Goal: Book appointment/travel/reservation

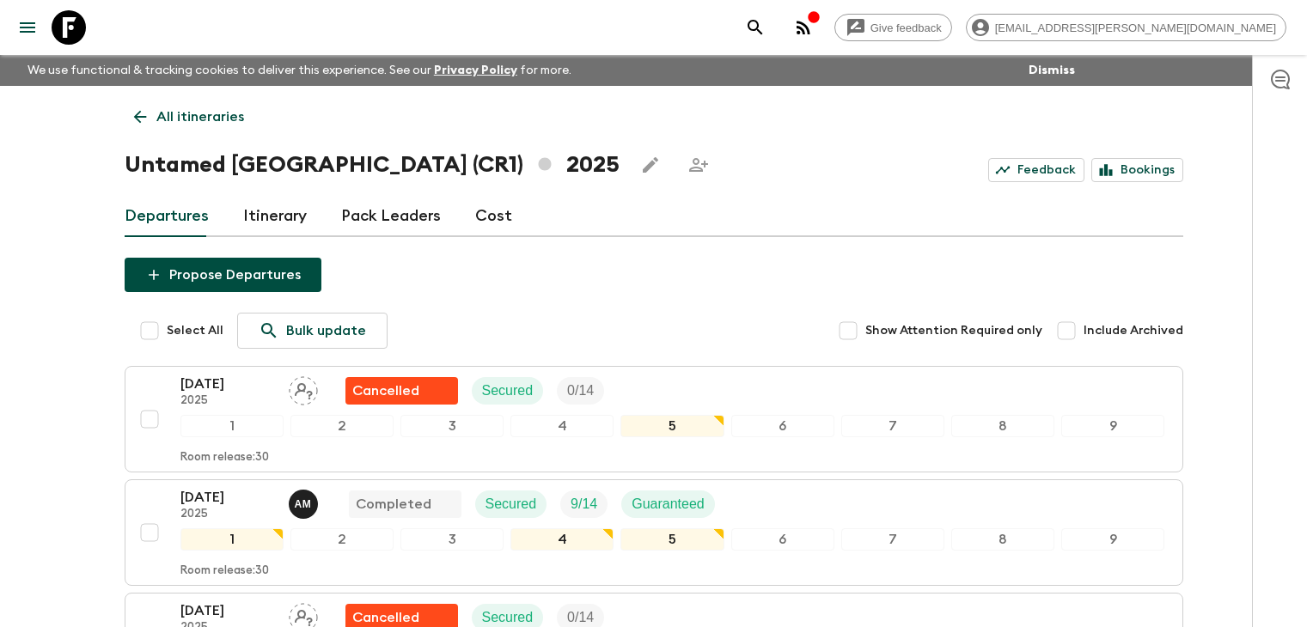
scroll to position [1354, 0]
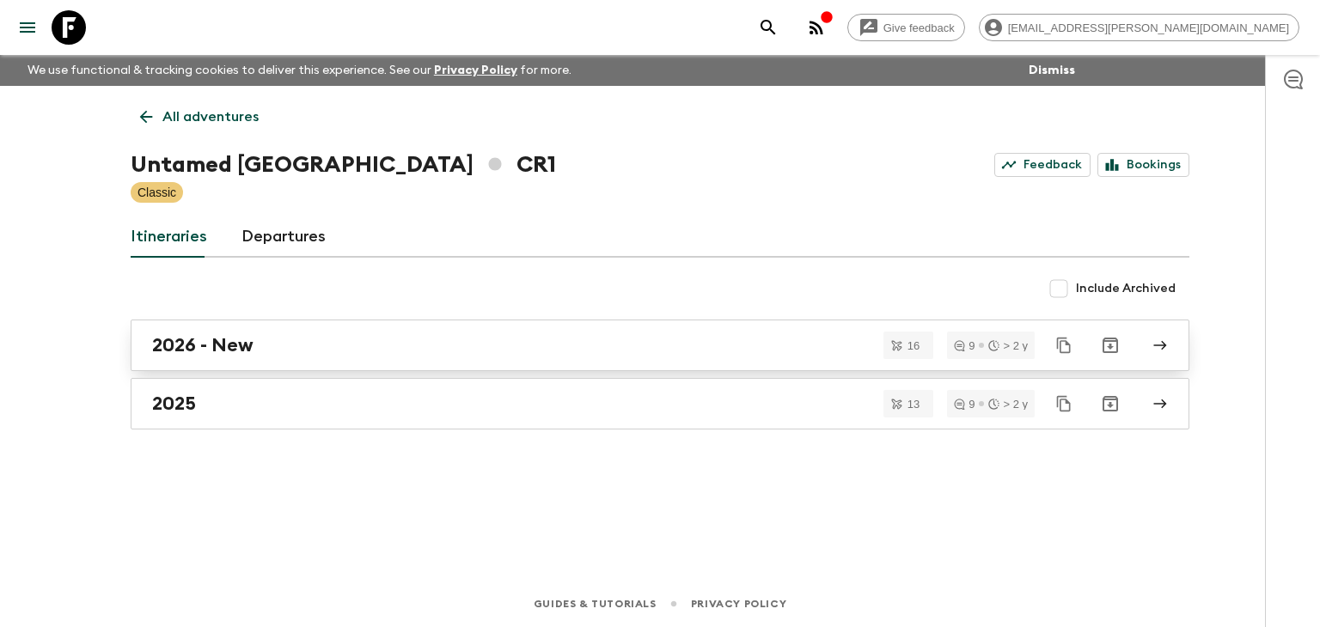
click at [204, 345] on h2 "2026 - New" at bounding box center [202, 345] width 101 height 22
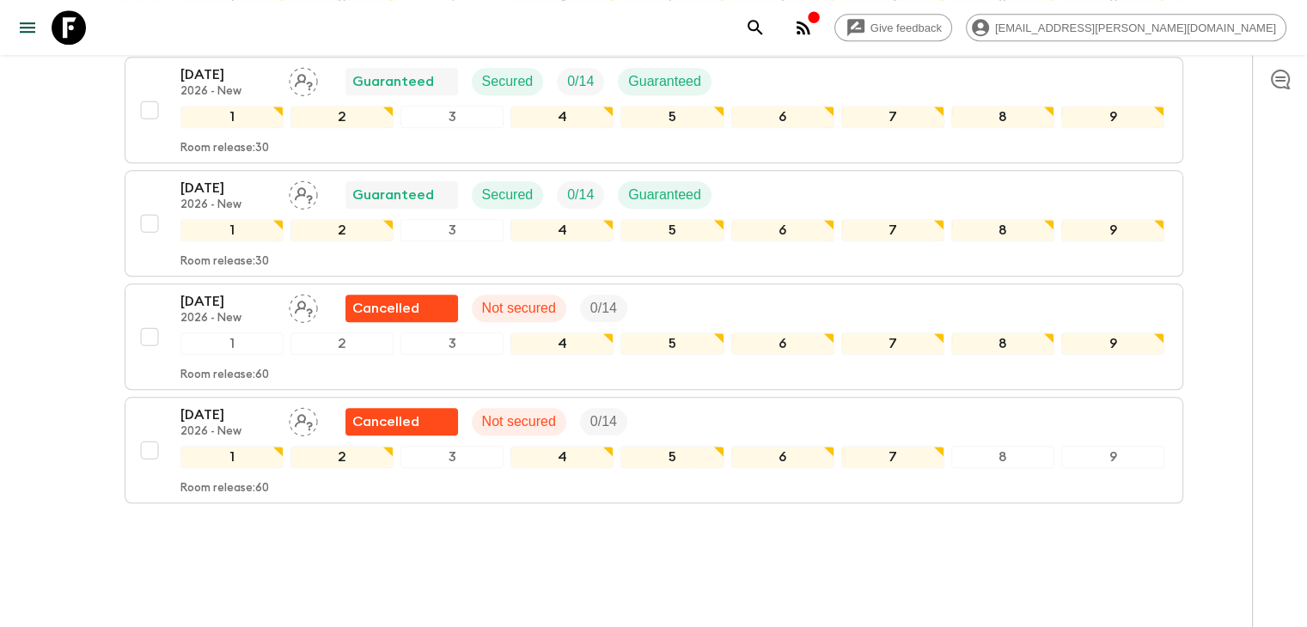
scroll to position [1692, 0]
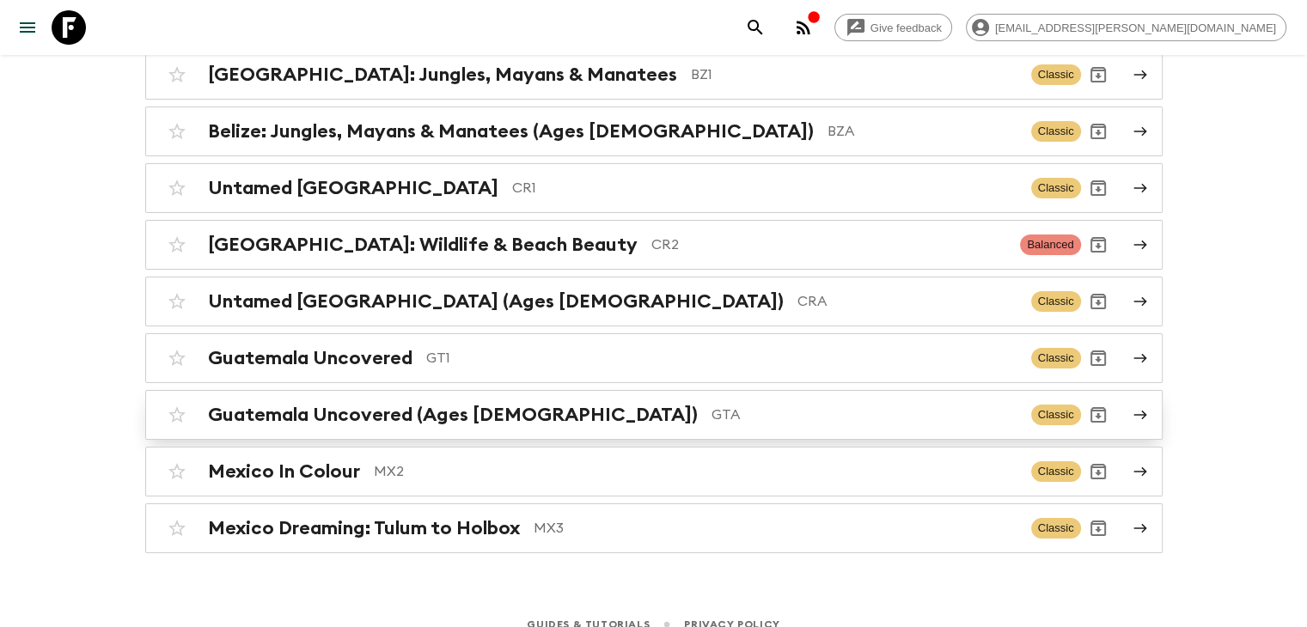
scroll to position [220, 0]
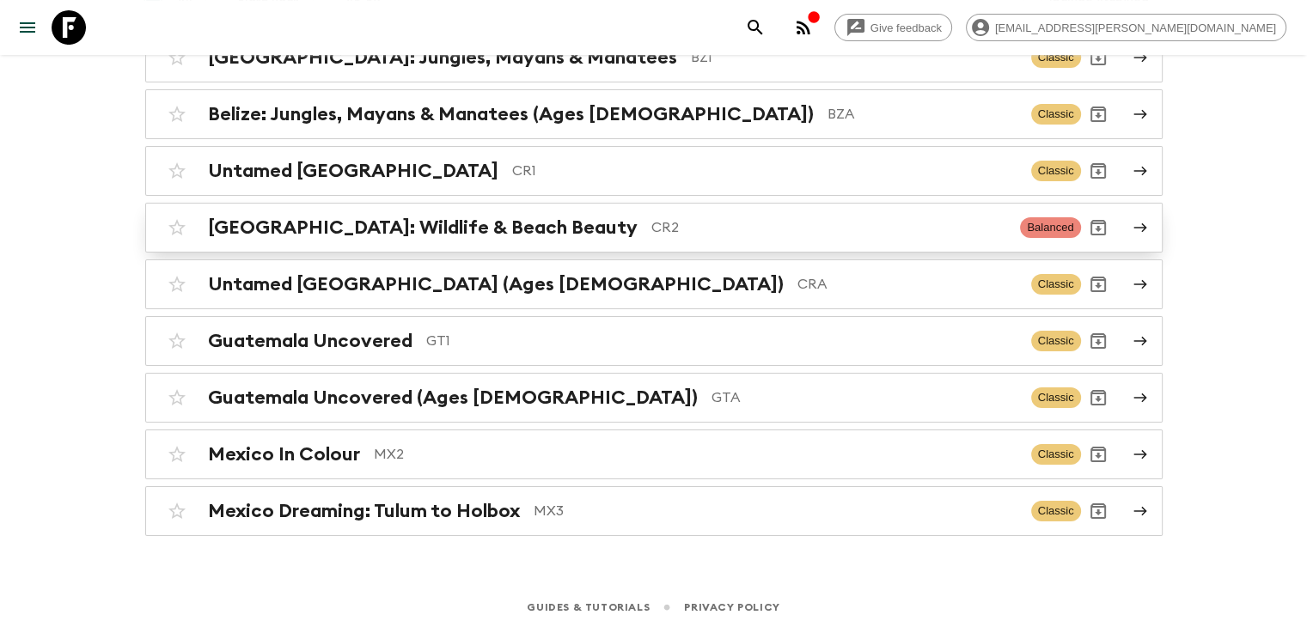
click at [437, 230] on h2 "[GEOGRAPHIC_DATA]: Wildlife & Beach Beauty" at bounding box center [423, 228] width 430 height 22
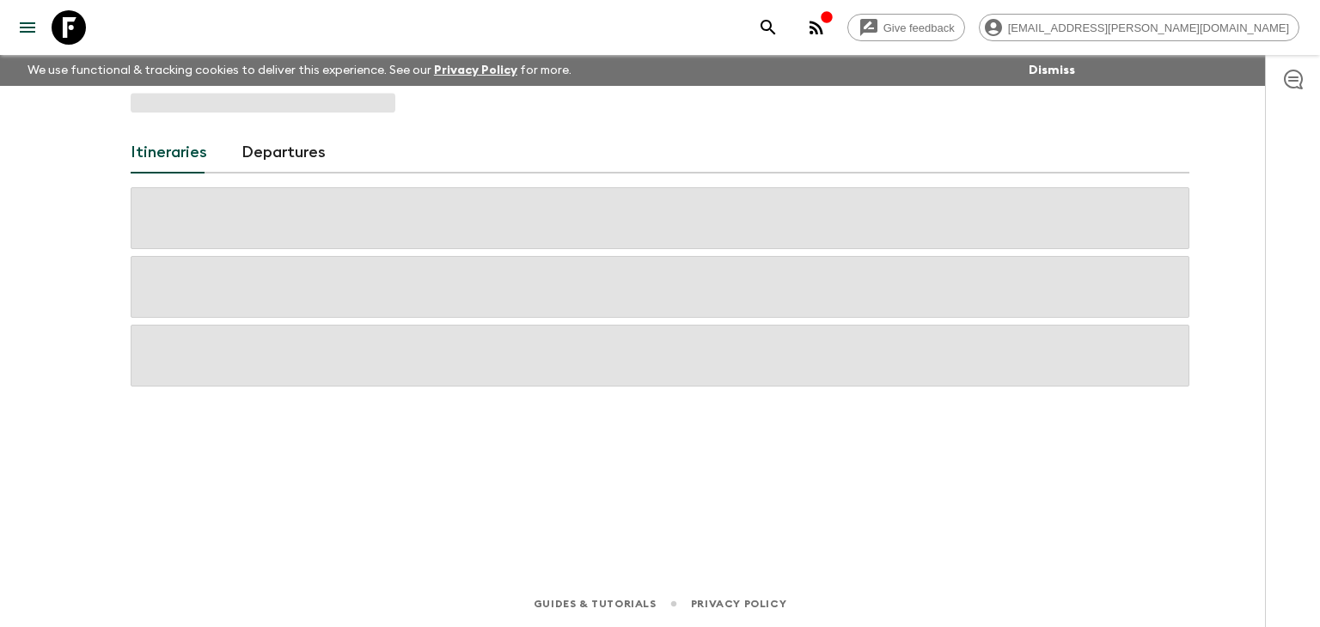
click at [437, 230] on span at bounding box center [660, 218] width 1059 height 62
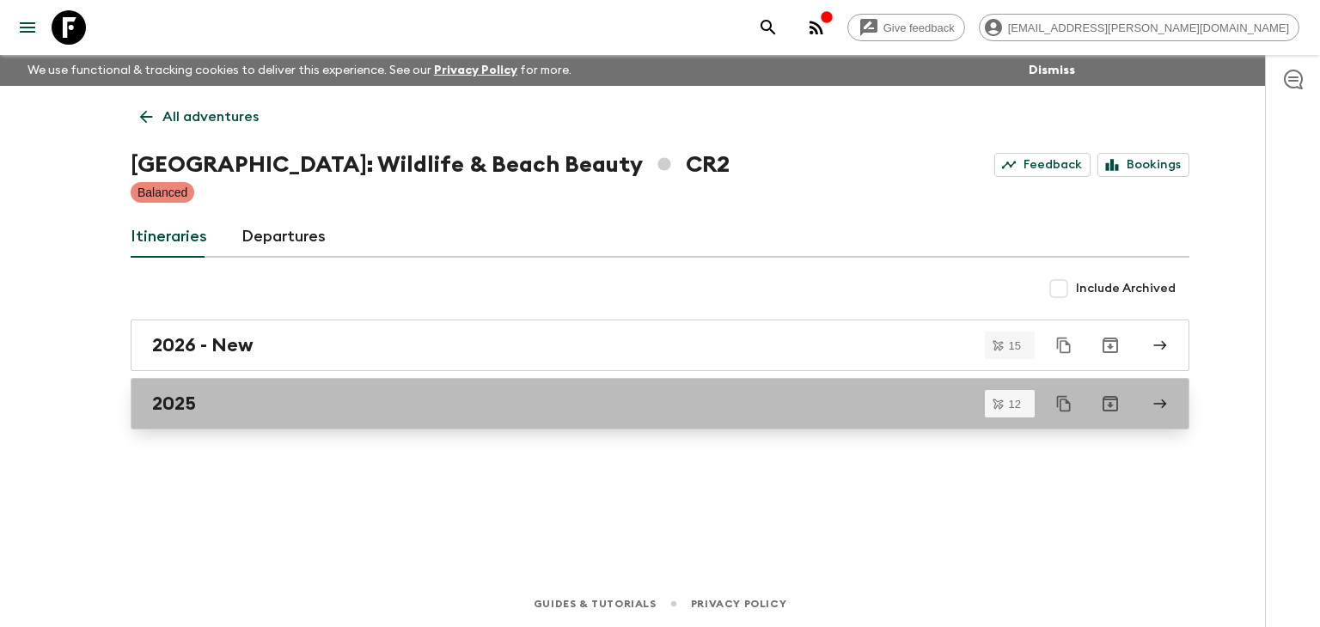
click at [203, 397] on div "2025" at bounding box center [643, 404] width 983 height 22
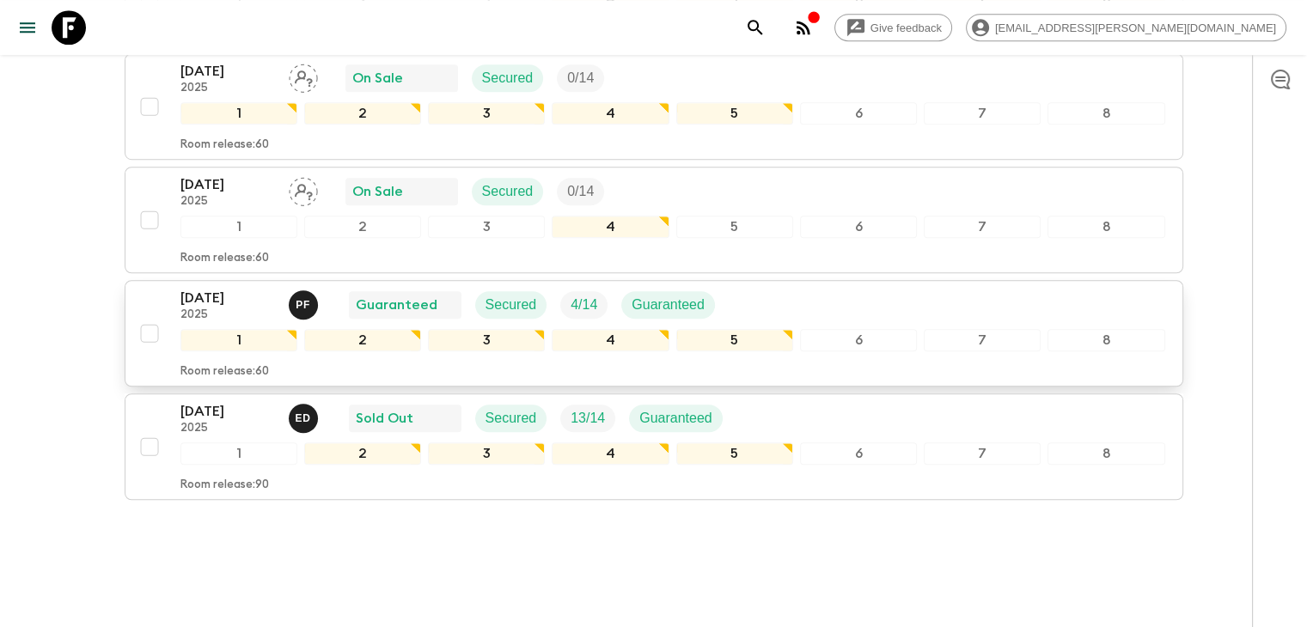
scroll to position [1241, 0]
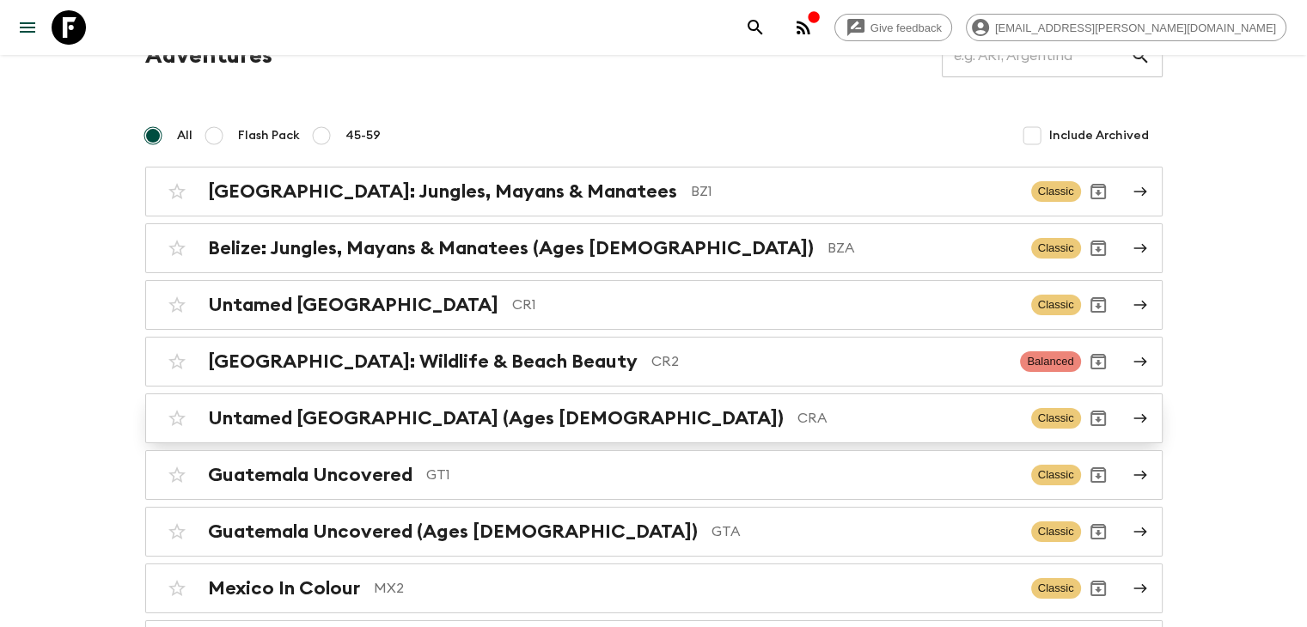
scroll to position [172, 0]
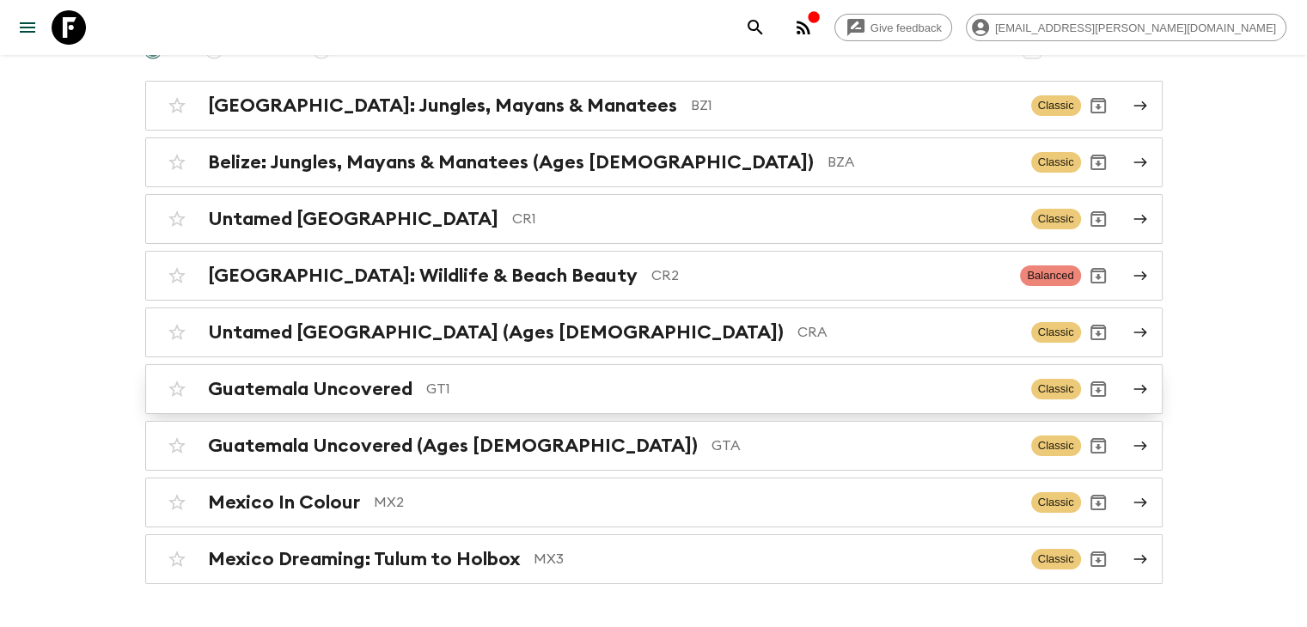
click at [414, 397] on div "Guatemala Uncovered GT1" at bounding box center [613, 389] width 810 height 22
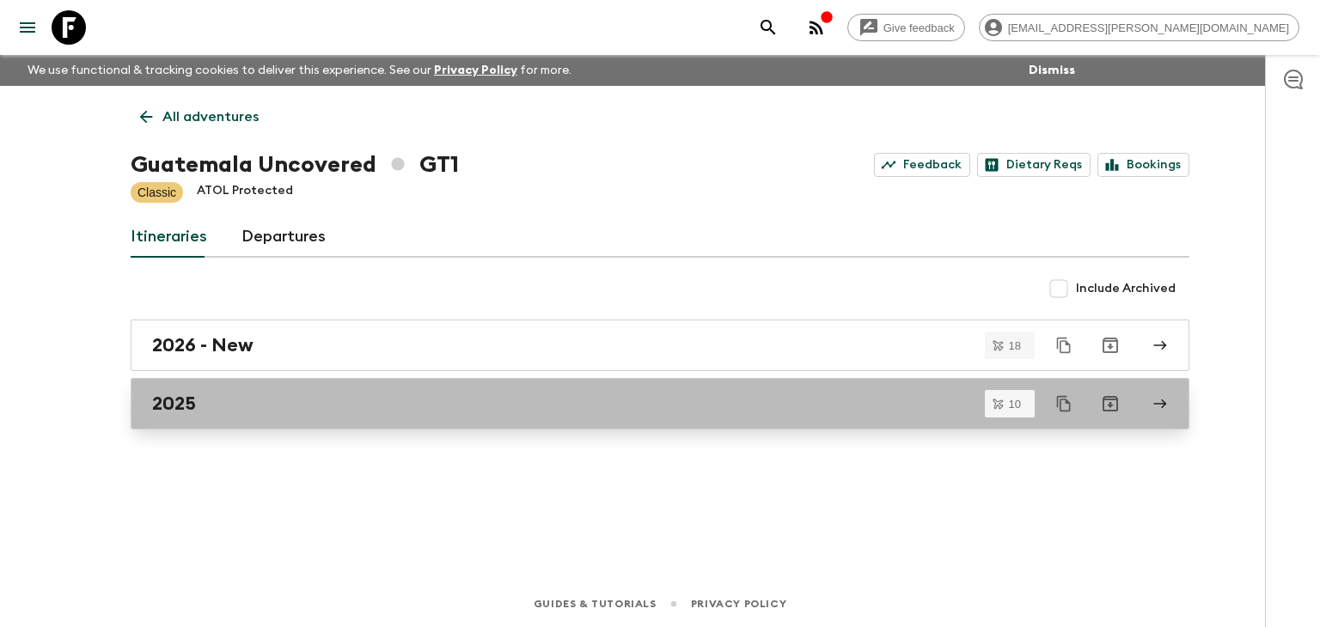
click at [243, 410] on div "2025" at bounding box center [643, 404] width 983 height 22
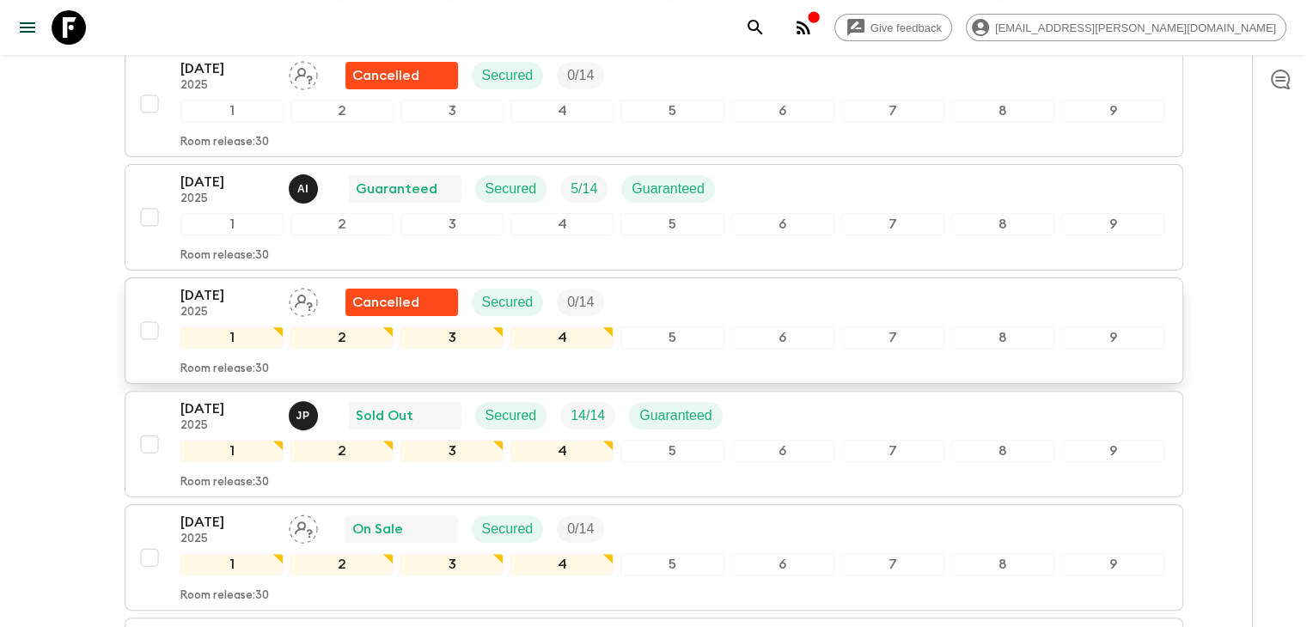
scroll to position [430, 0]
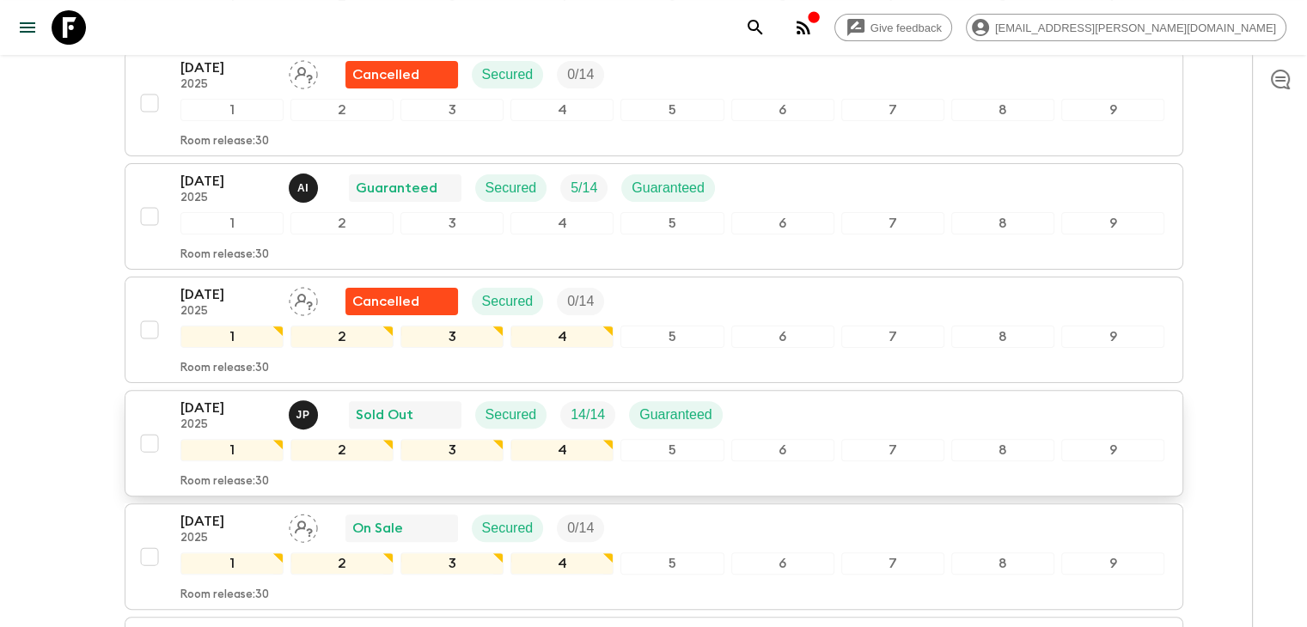
click at [228, 401] on p "[DATE]" at bounding box center [227, 408] width 95 height 21
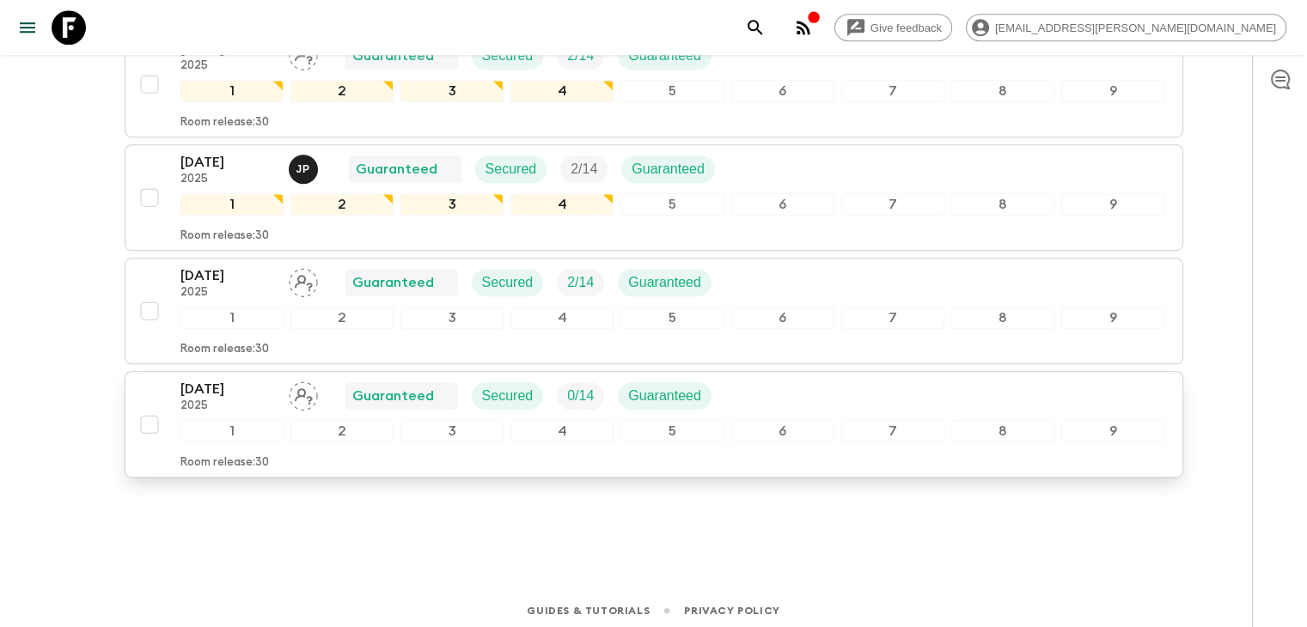
scroll to position [758, 0]
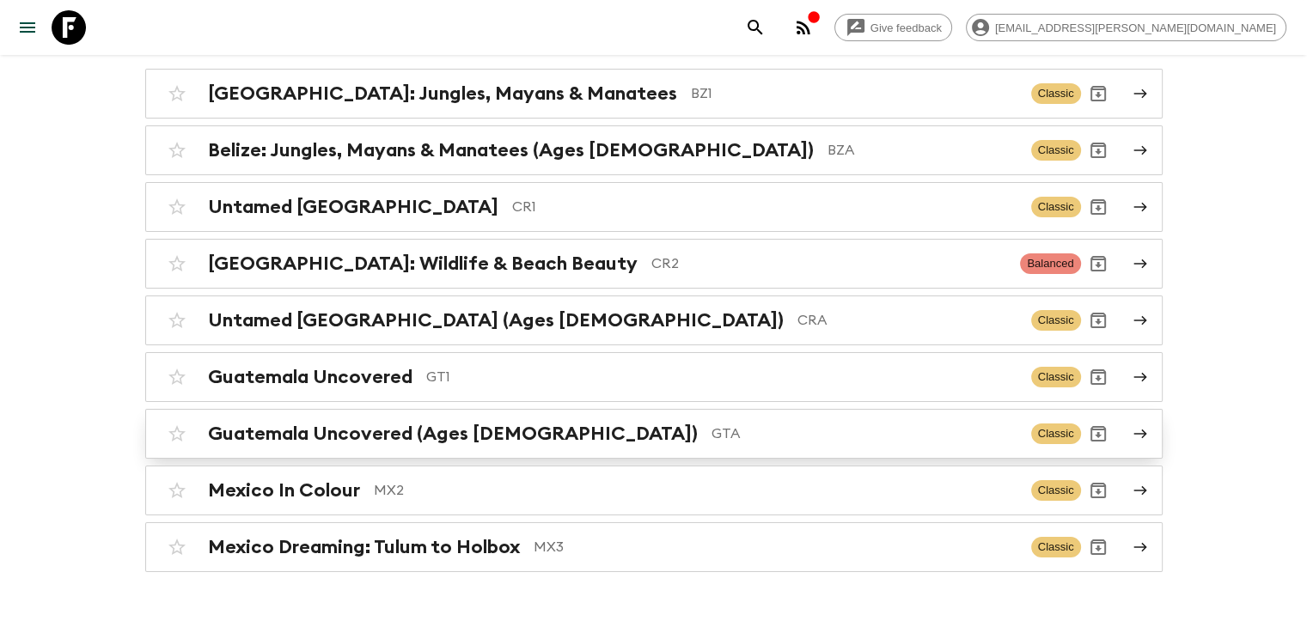
scroll to position [220, 0]
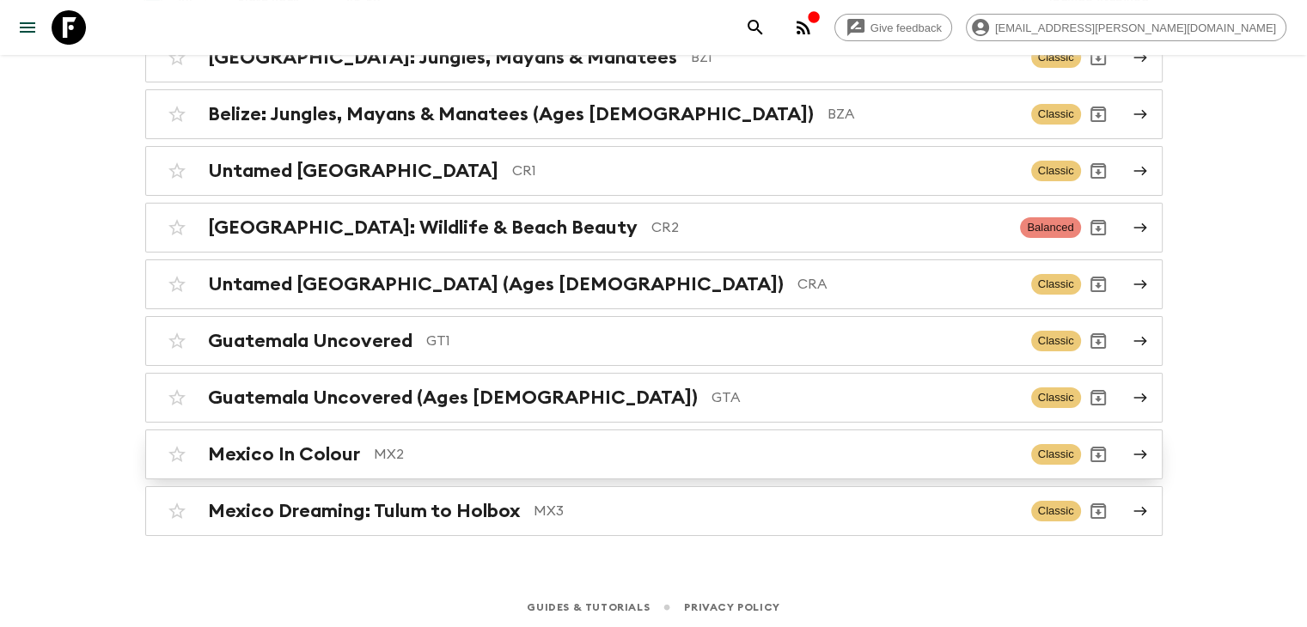
click at [314, 451] on h2 "Mexico In Colour" at bounding box center [284, 454] width 152 height 22
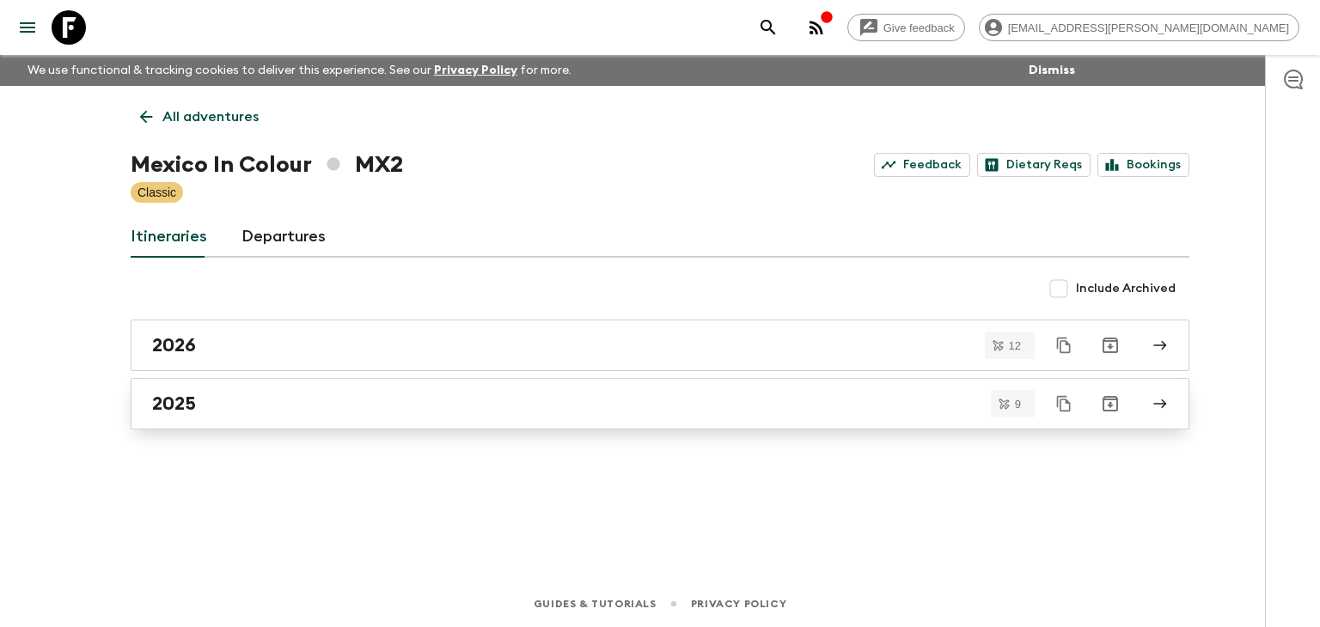
click at [206, 407] on div "2025" at bounding box center [643, 404] width 983 height 22
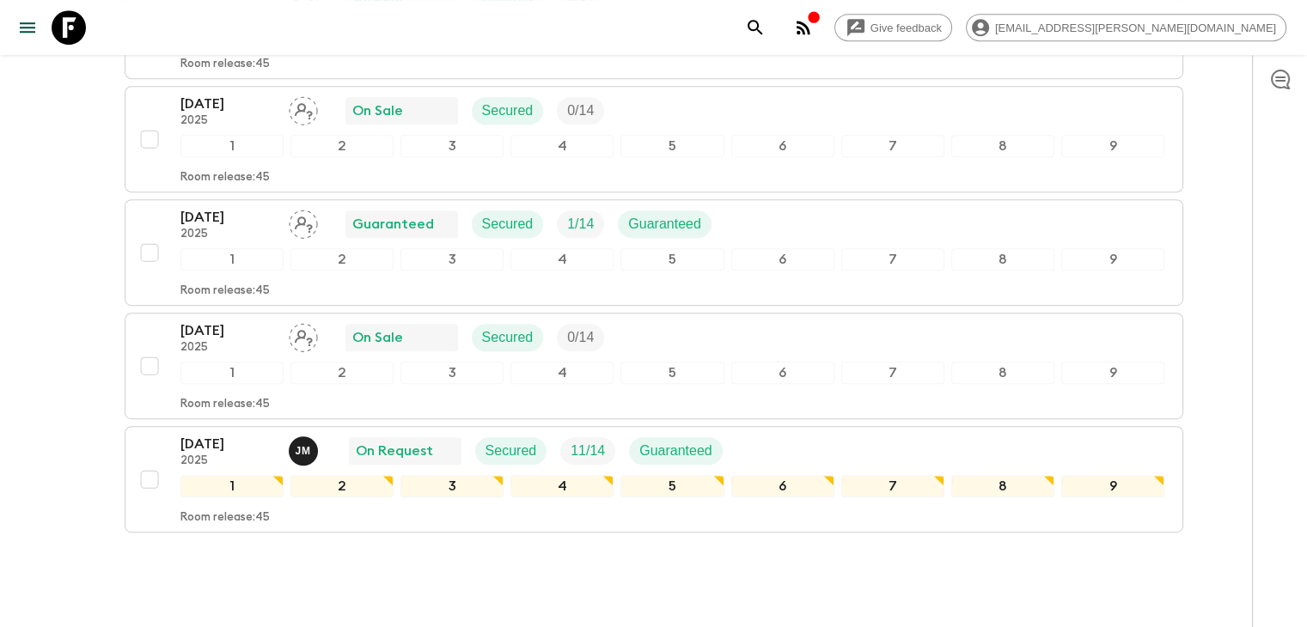
scroll to position [817, 0]
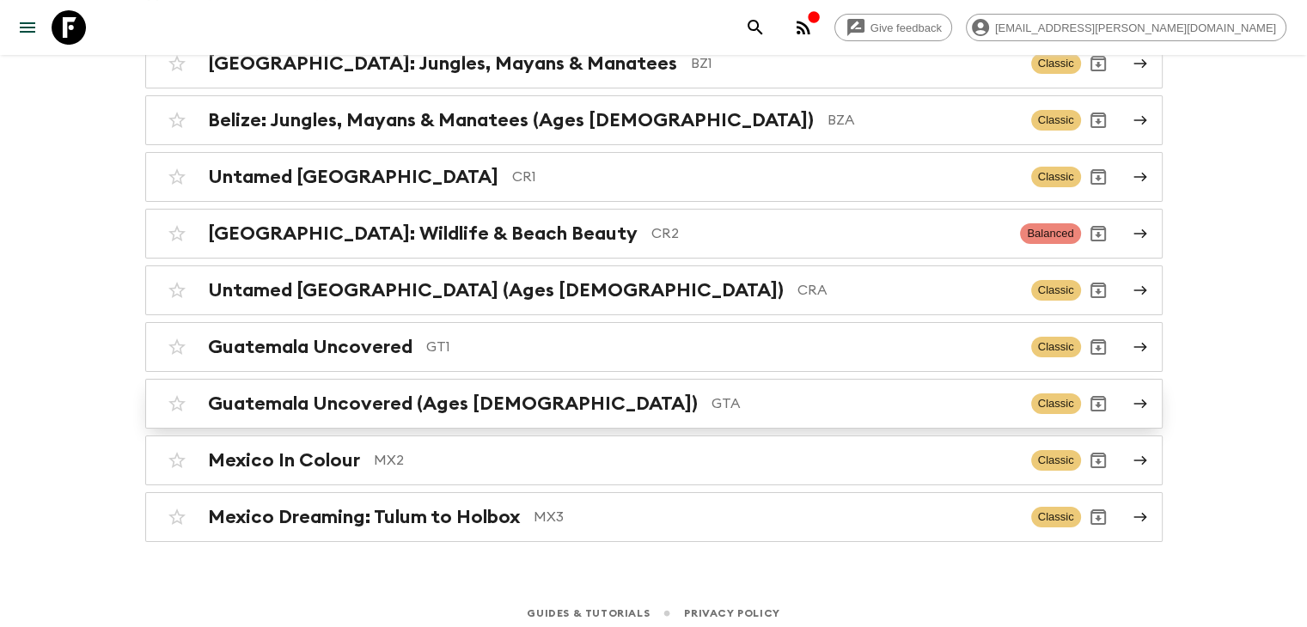
scroll to position [220, 0]
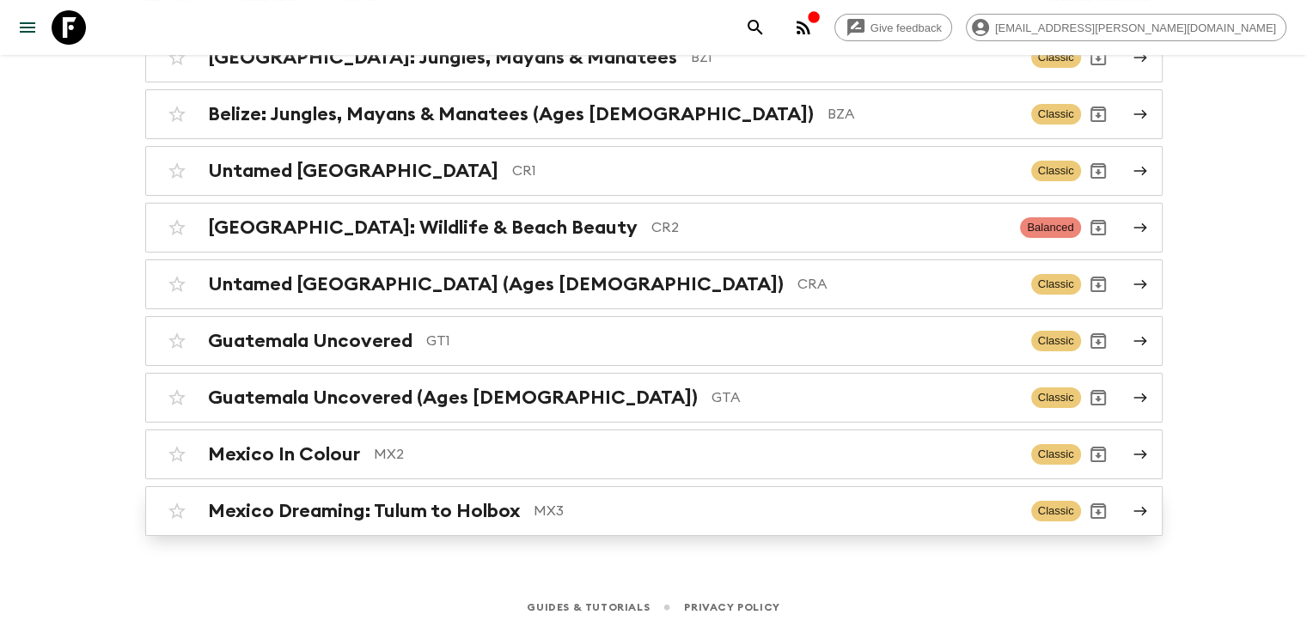
click at [387, 505] on h2 "Mexico Dreaming: Tulum to Holbox" at bounding box center [364, 511] width 312 height 22
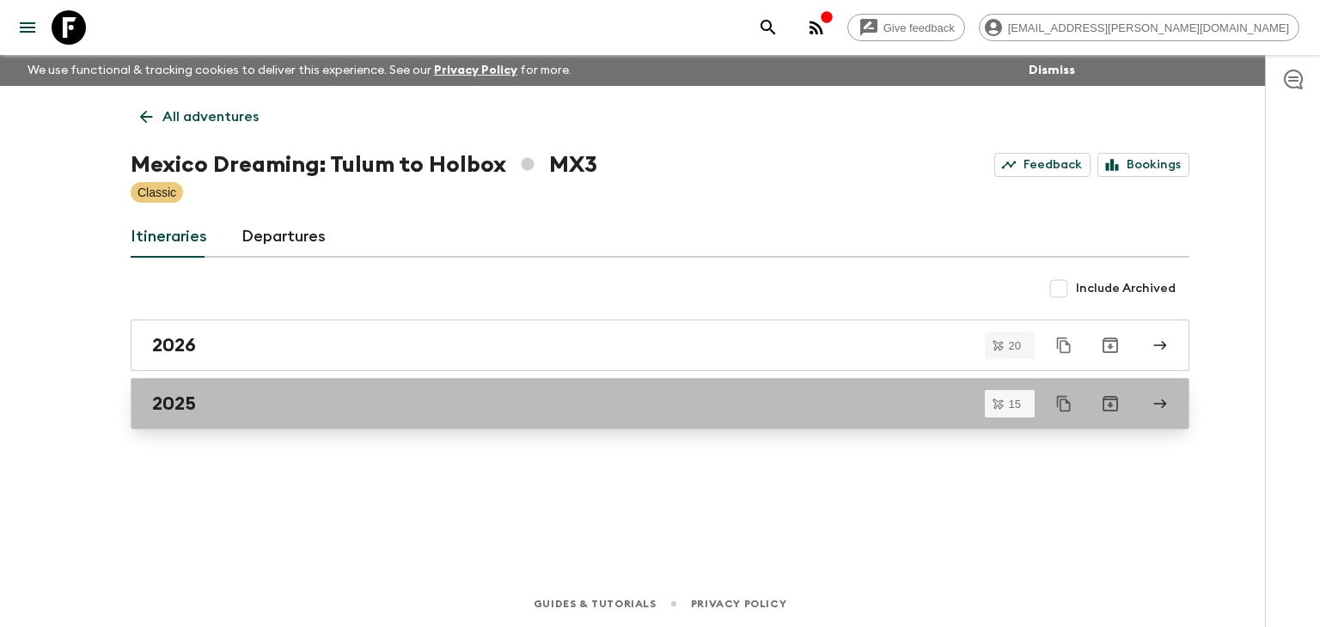
click at [164, 394] on h2 "2025" at bounding box center [174, 404] width 44 height 22
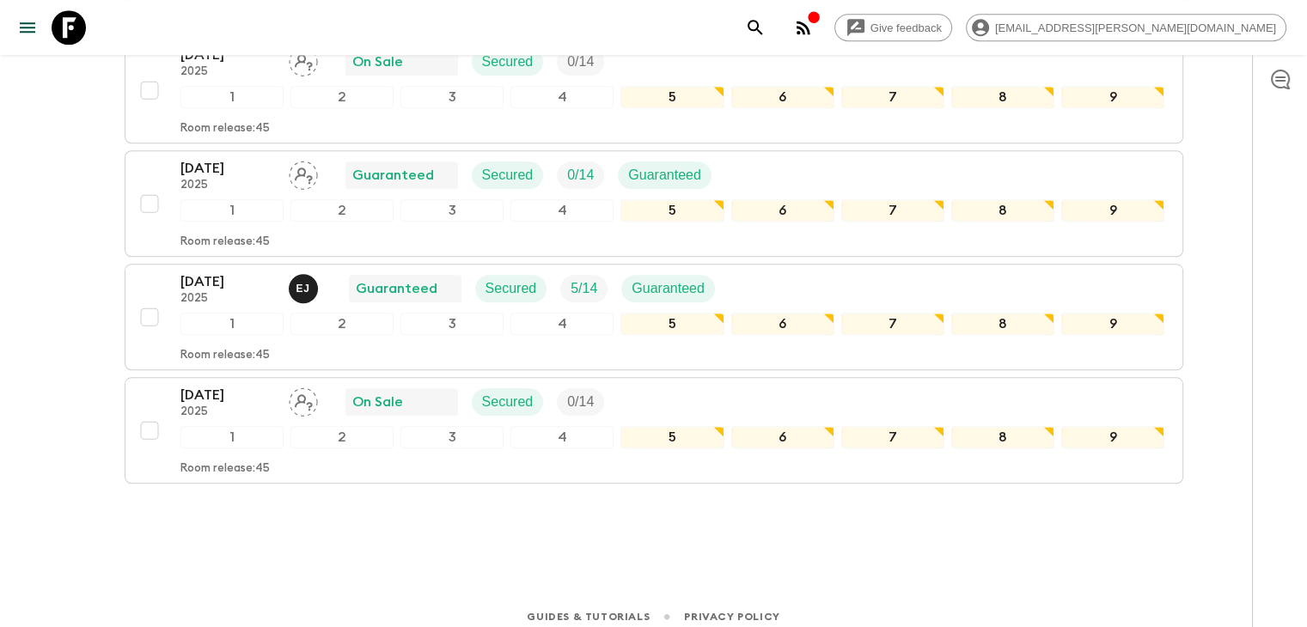
scroll to position [1580, 0]
